Goal: Task Accomplishment & Management: Complete application form

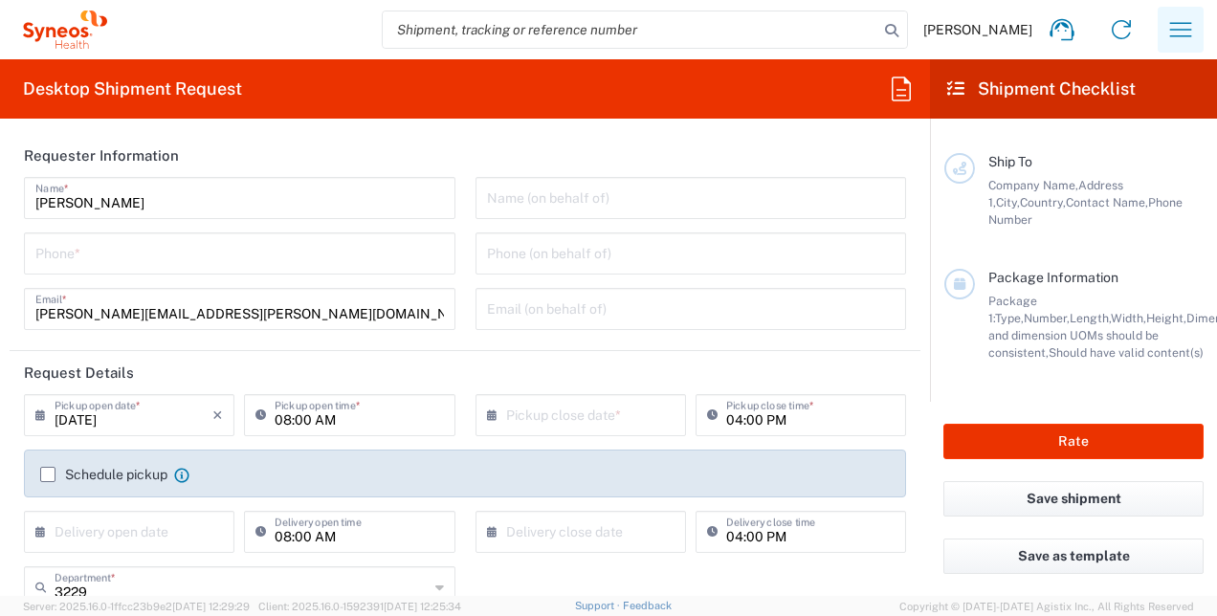
click at [1176, 33] on icon "button" at bounding box center [1180, 29] width 31 height 31
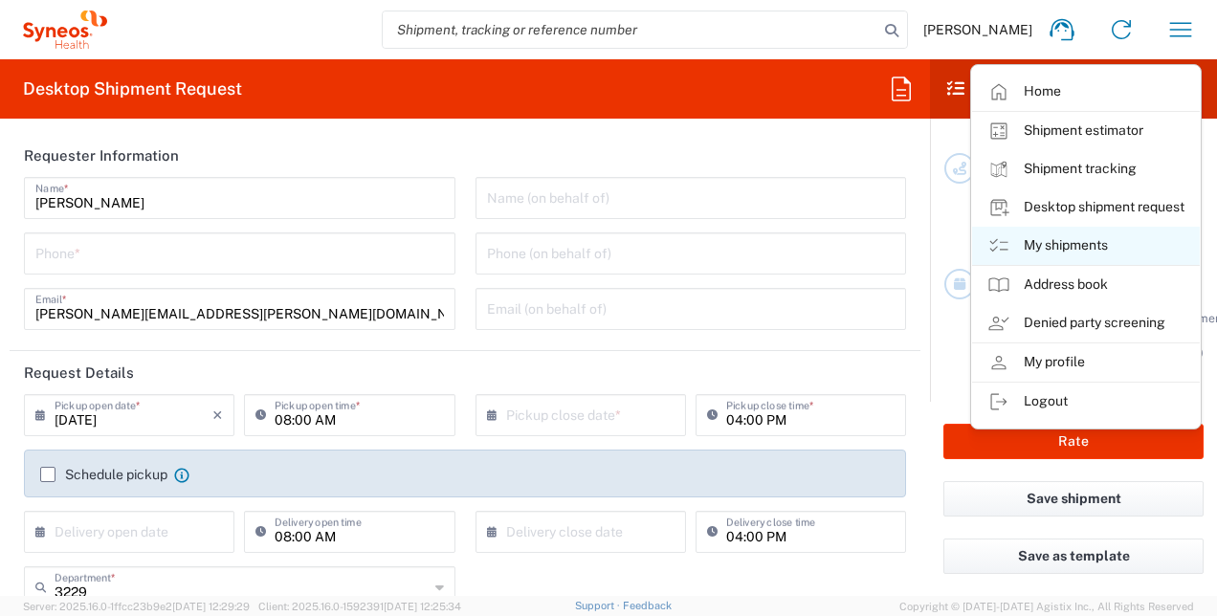
click at [1071, 243] on link "My shipments" at bounding box center [1086, 246] width 228 height 38
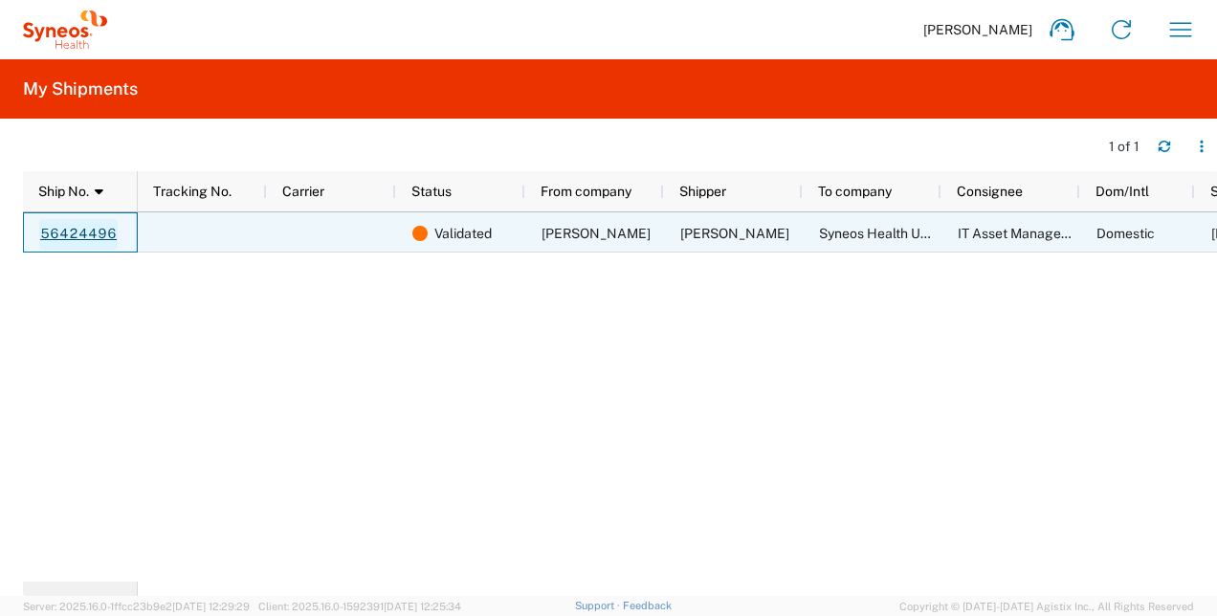
click at [94, 231] on link "56424496" at bounding box center [78, 234] width 78 height 31
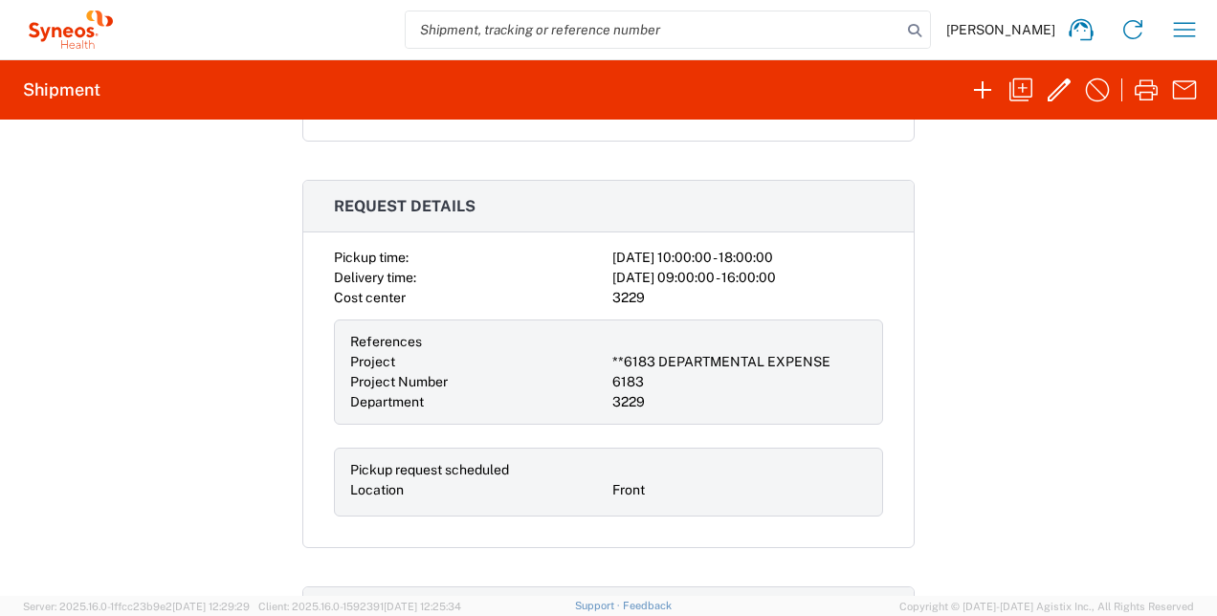
scroll to position [210, 0]
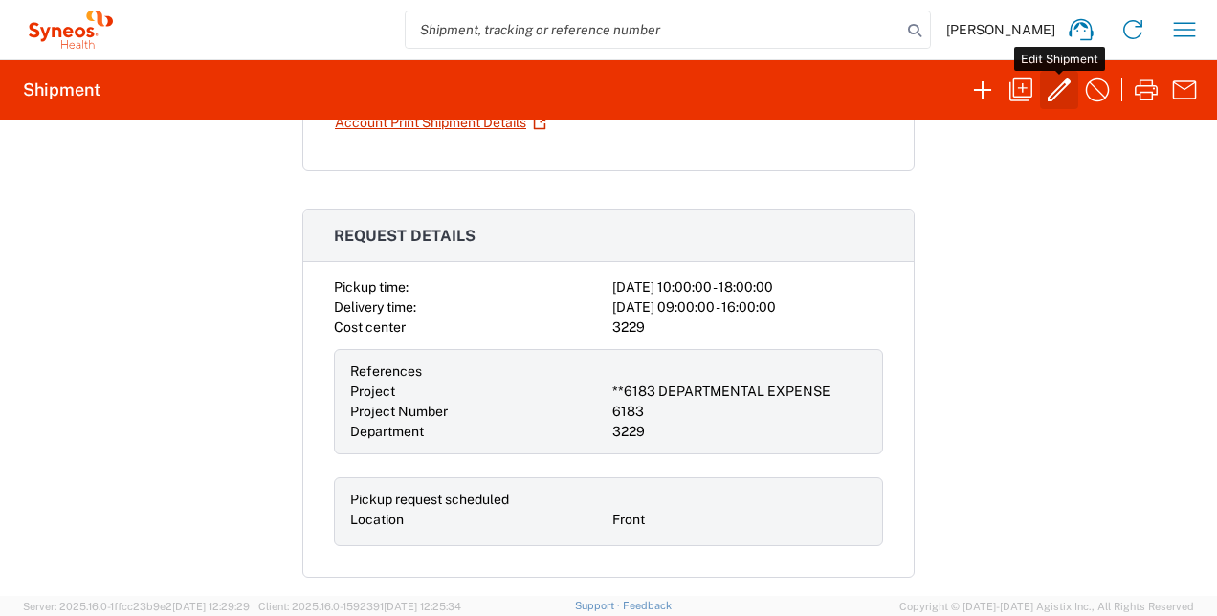
click at [1056, 85] on icon "button" at bounding box center [1059, 90] width 31 height 31
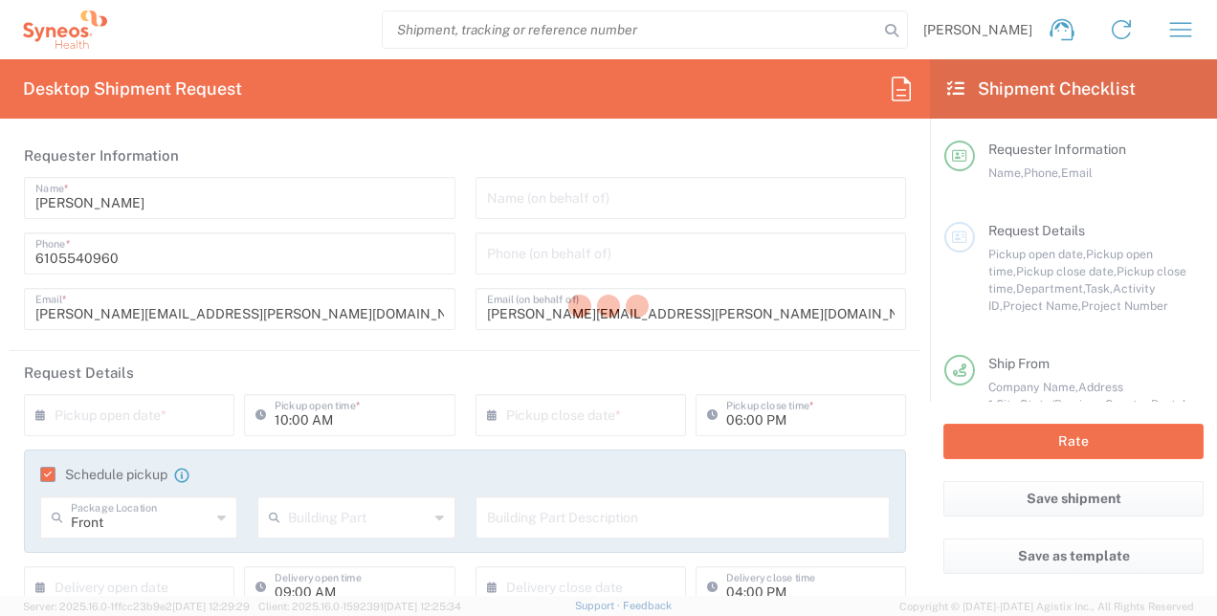
type input "3229"
type input "**6183 DEPARTMENTAL EXPENSE"
type input "6183"
type input "[US_STATE]"
type input "[GEOGRAPHIC_DATA]"
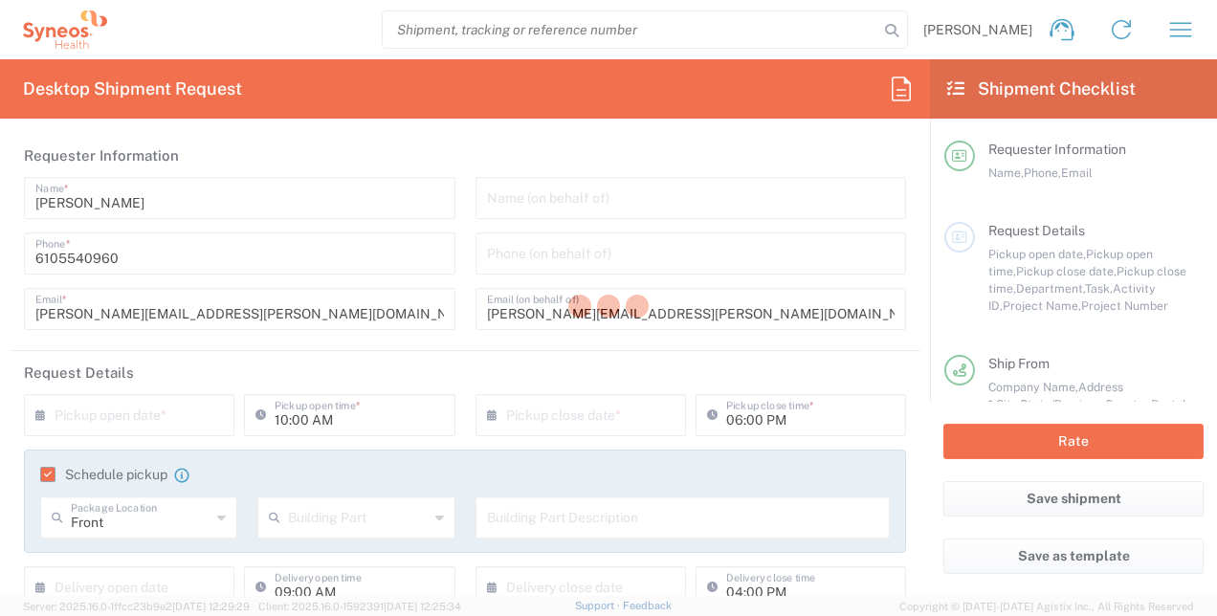
type input "Residential/Home"
type input "[US_STATE]"
type input "[GEOGRAPHIC_DATA]"
type input "Business (General)"
type input "Medium Box"
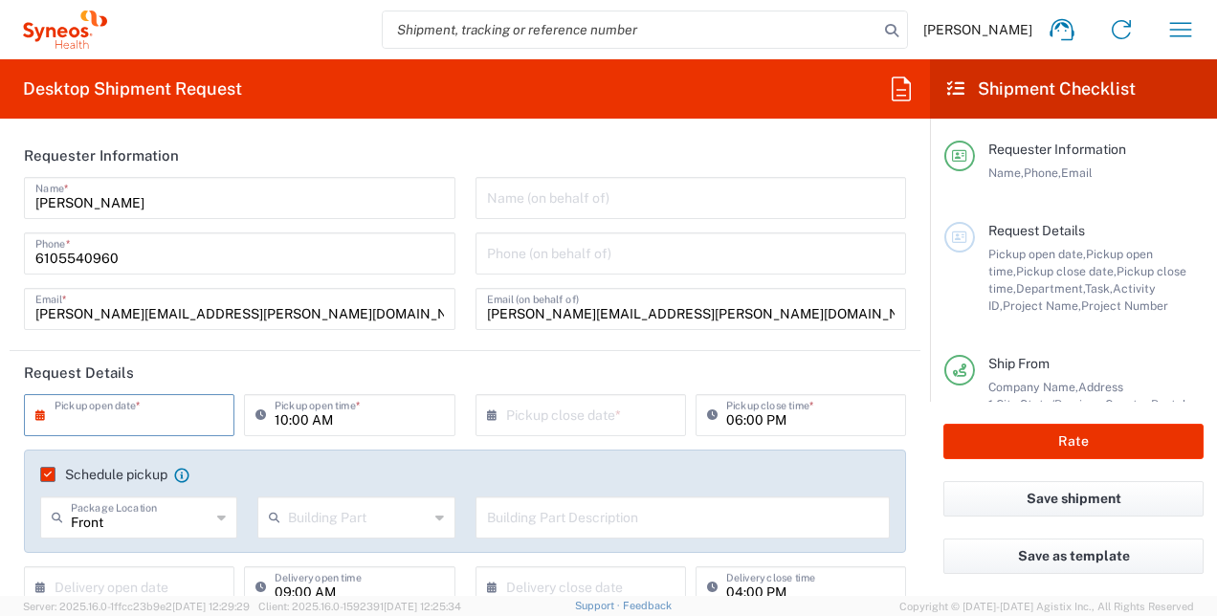
click at [131, 421] on input "text" at bounding box center [134, 413] width 158 height 33
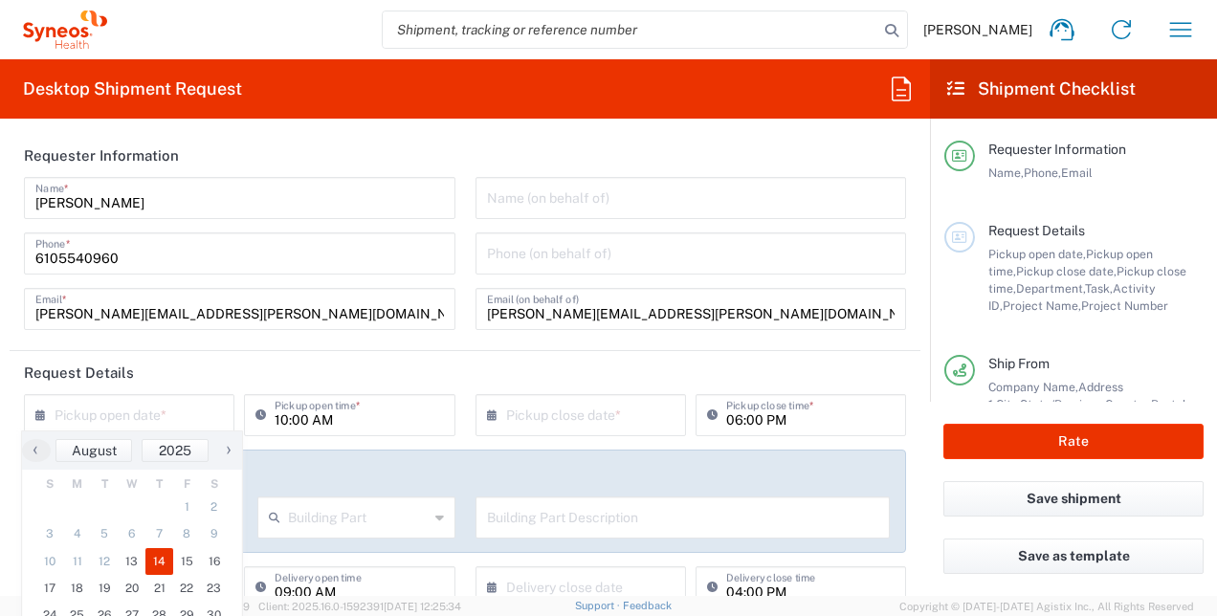
click at [155, 557] on span "14" at bounding box center [159, 561] width 28 height 27
type input "[DATE]"
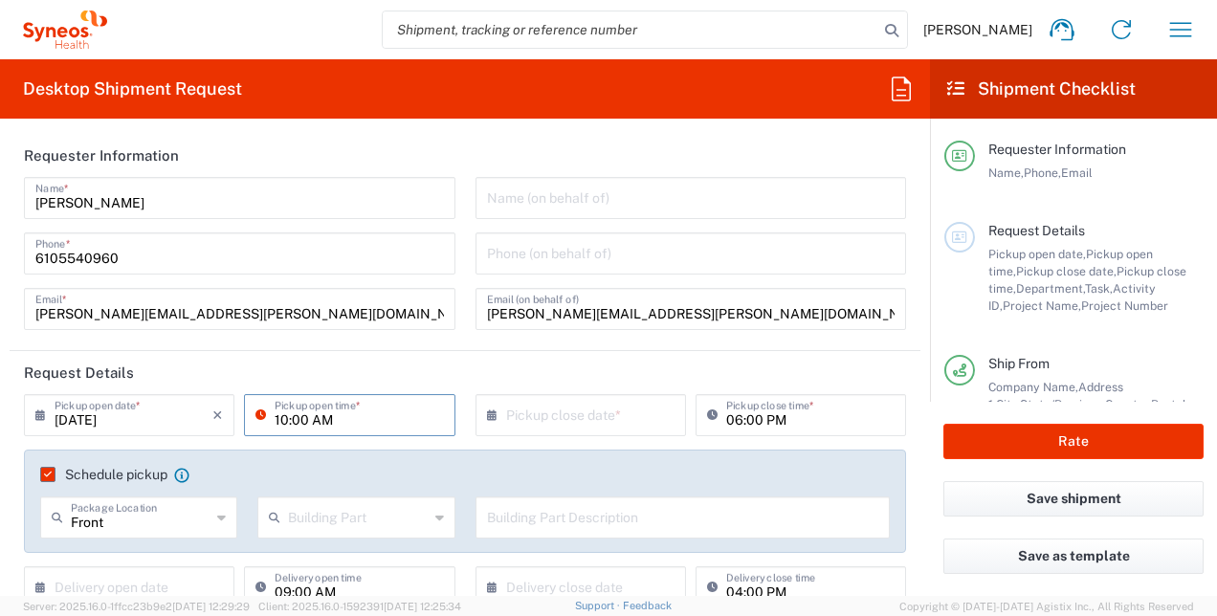
click at [302, 415] on input "10:00 AM" at bounding box center [359, 413] width 168 height 33
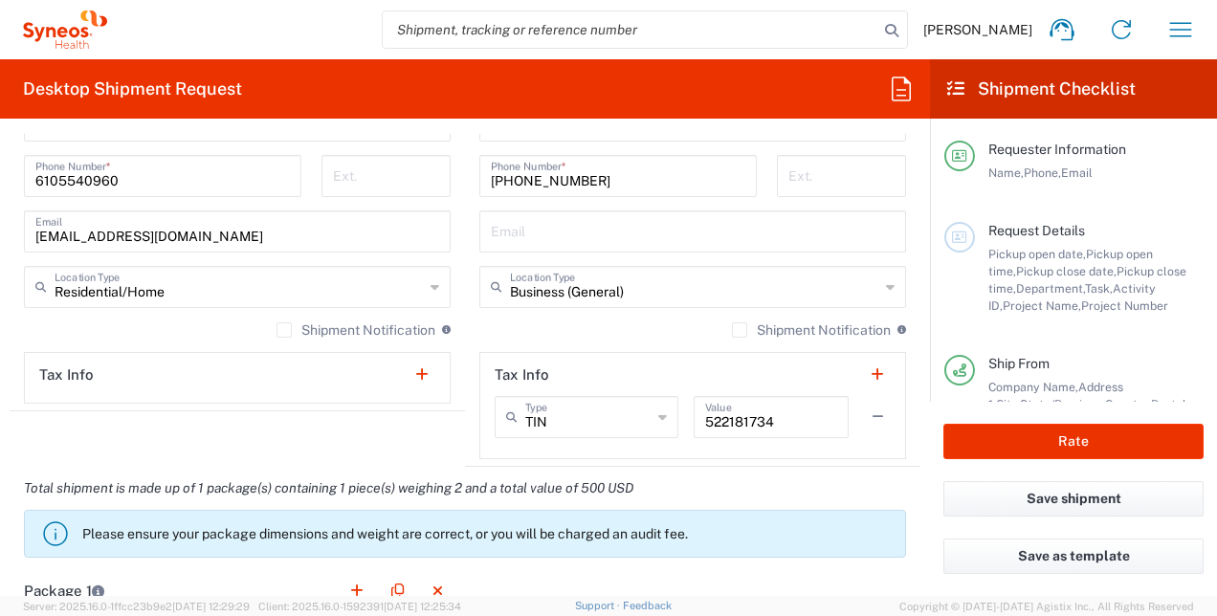
scroll to position [1324, 0]
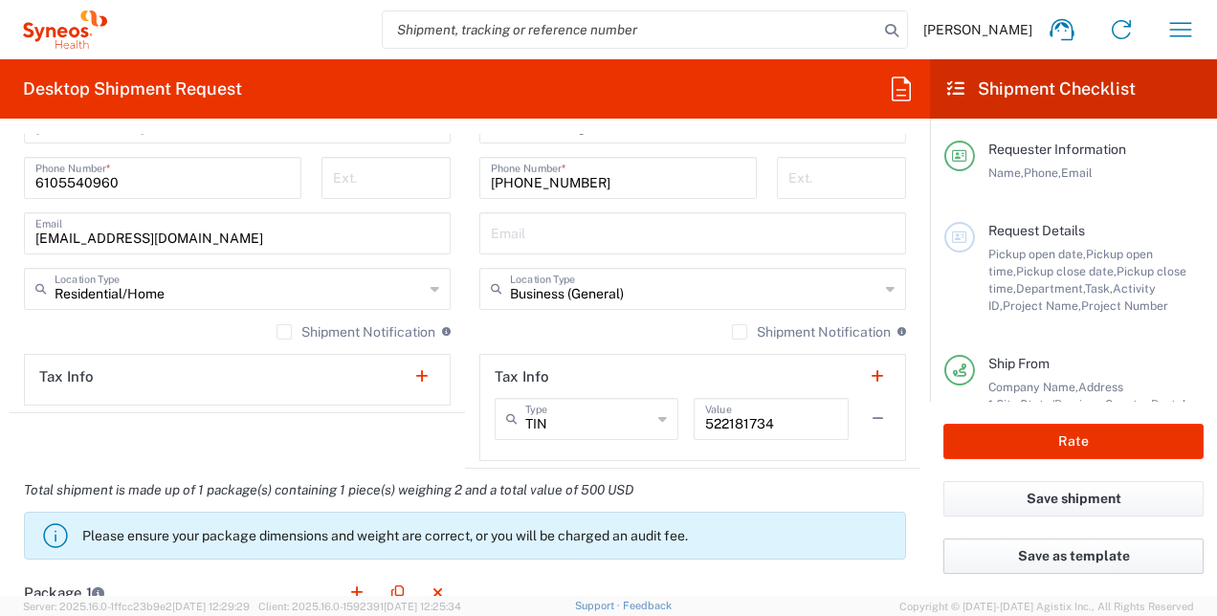
type input "08:00 AM"
click at [1048, 559] on button "Save as template" at bounding box center [1073, 556] width 260 height 35
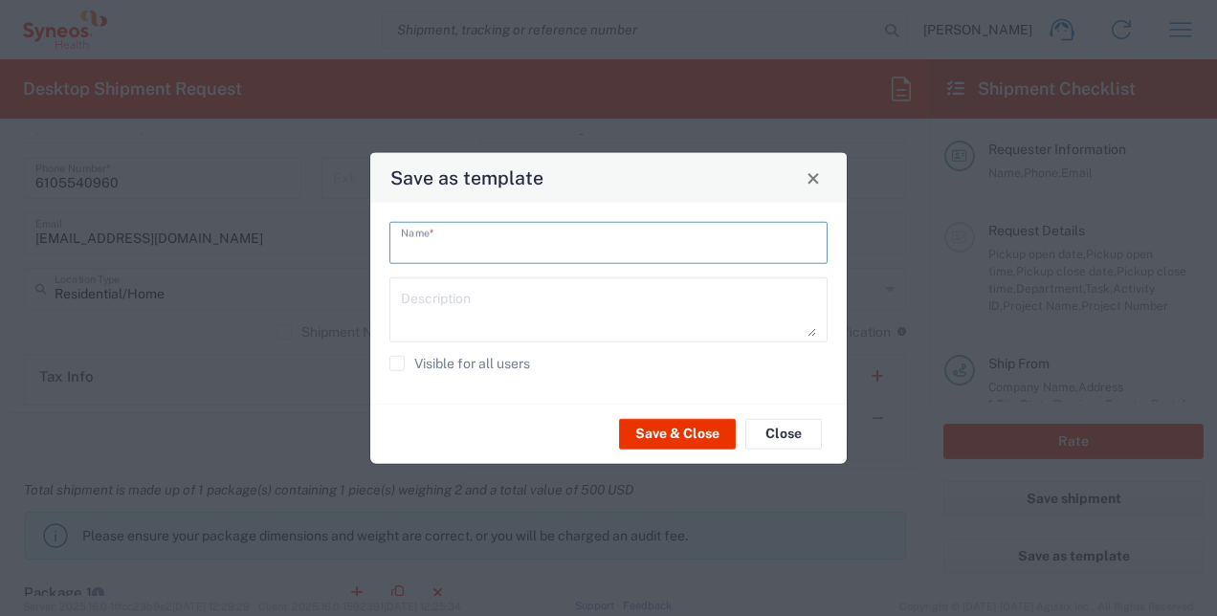
click at [493, 237] on input "text" at bounding box center [608, 241] width 415 height 33
type input "V"
type input "[PERSON_NAME]"
click at [436, 298] on textarea at bounding box center [608, 310] width 415 height 54
type textarea "R"
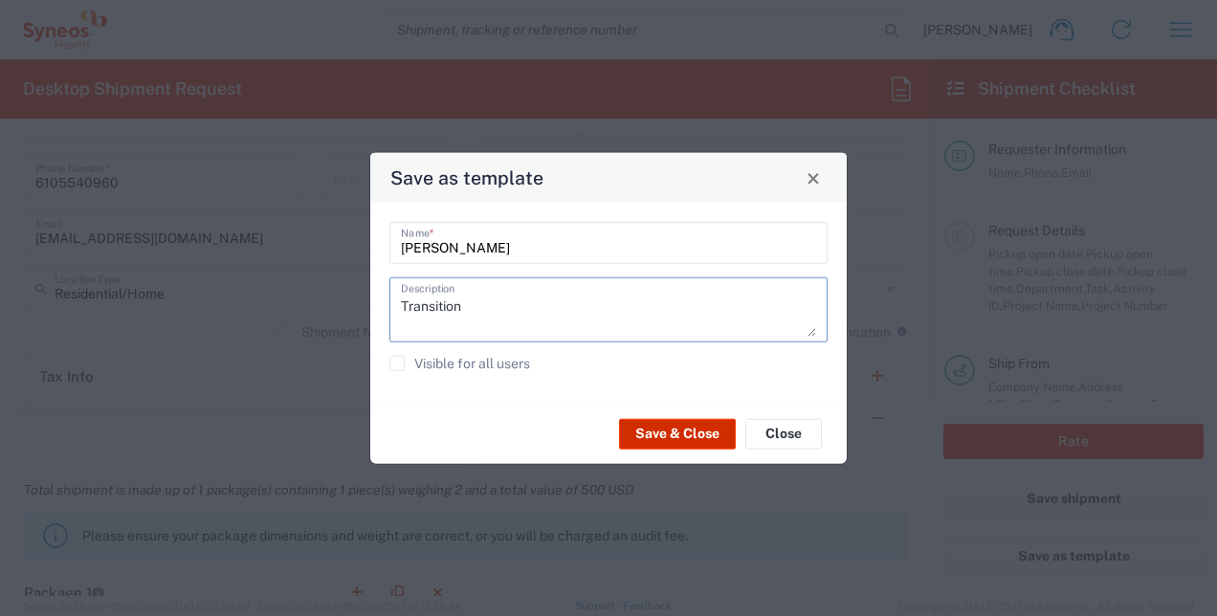
type textarea "Transition"
click at [693, 430] on button "Save & Close" at bounding box center [677, 433] width 117 height 31
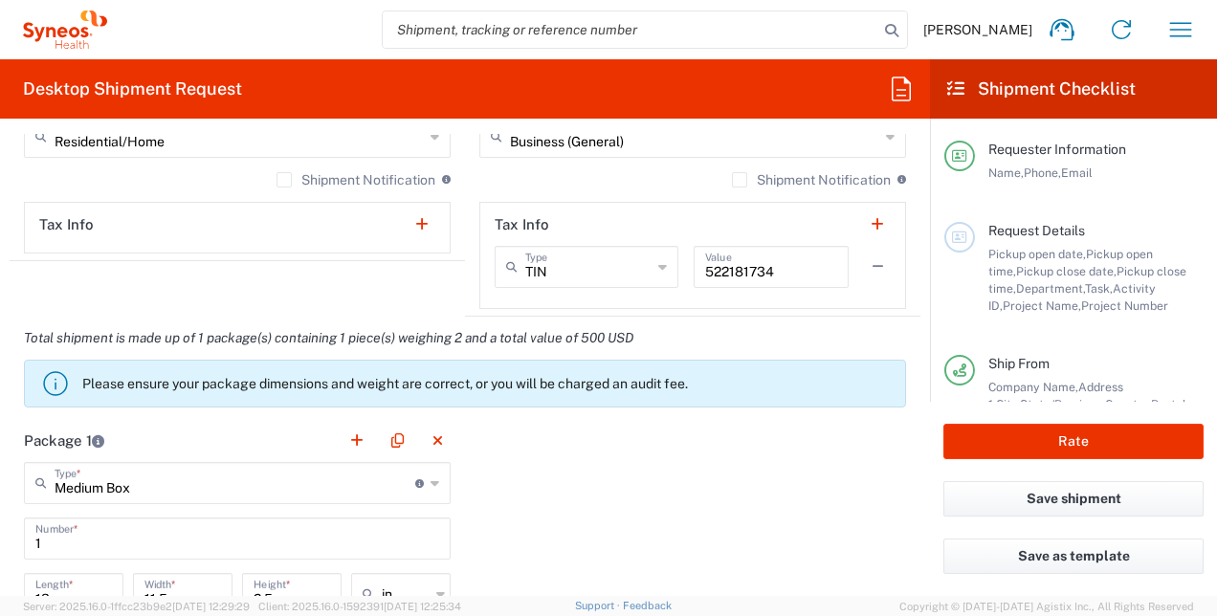
scroll to position [1475, 0]
